Goal: Information Seeking & Learning: Learn about a topic

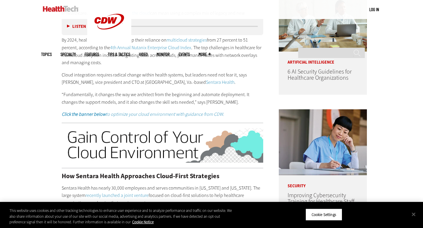
scroll to position [494, 0]
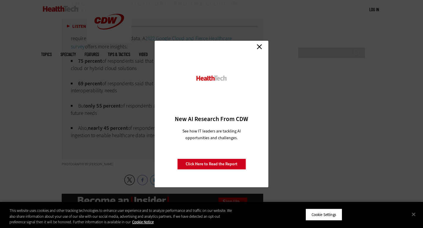
scroll to position [1353, 0]
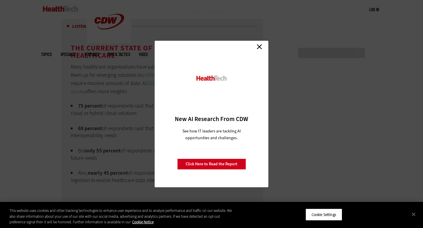
click at [258, 45] on link "Close" at bounding box center [259, 46] width 9 height 9
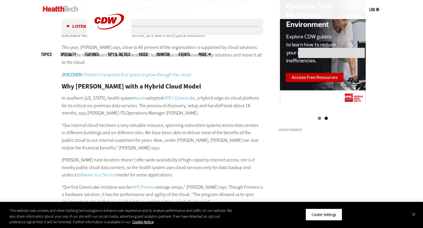
scroll to position [618, 0]
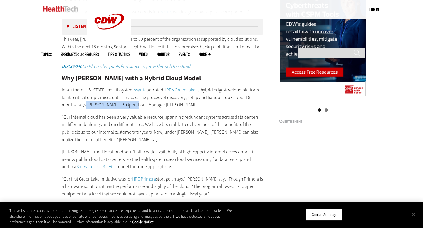
drag, startPoint x: 70, startPoint y: 98, endPoint x: 119, endPoint y: 98, distance: 48.7
click at [119, 98] on p "In southern [US_STATE], health system Asante adopted HPE’s GreenLake , a hybrid…" at bounding box center [162, 97] width 201 height 23
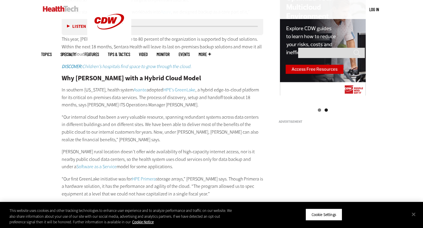
click at [132, 98] on p "In southern [US_STATE], health system Asante adopted HPE’s GreenLake , a hybrid…" at bounding box center [162, 97] width 201 height 23
copy p "[PERSON_NAME]"
drag, startPoint x: 132, startPoint y: 98, endPoint x: 157, endPoint y: 98, distance: 24.7
click at [157, 98] on p "In southern [US_STATE], health system Asante adopted HPE’s GreenLake , a hybrid…" at bounding box center [162, 97] width 201 height 23
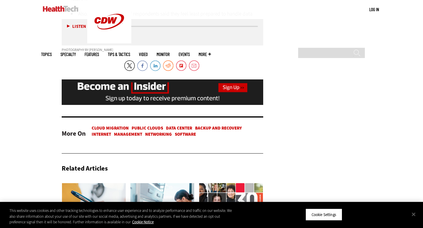
scroll to position [1594, 0]
